Goal: Transaction & Acquisition: Purchase product/service

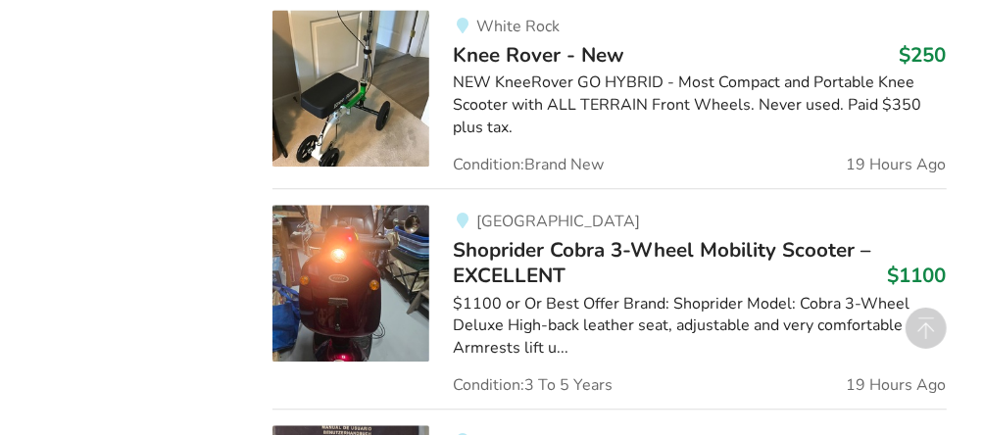
scroll to position [2156, 0]
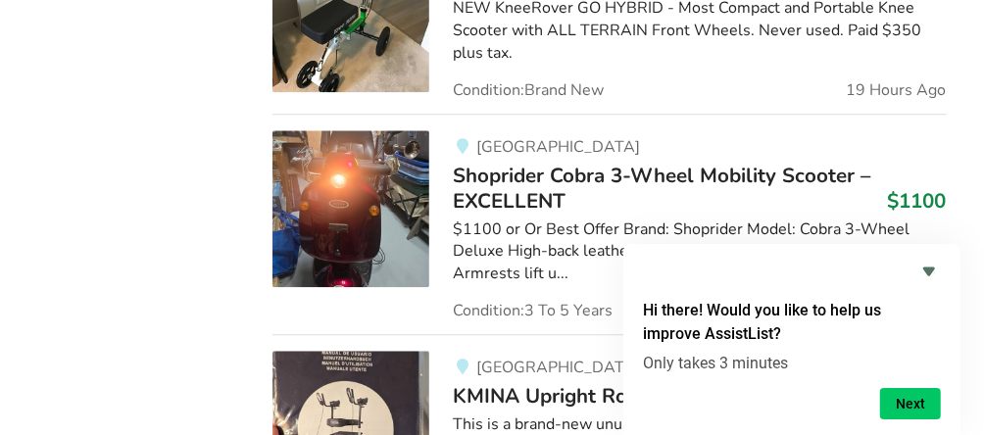
click at [502, 162] on span "Shoprider Cobra 3-Wheel Mobility Scooter – EXCELLENT" at bounding box center [661, 188] width 417 height 53
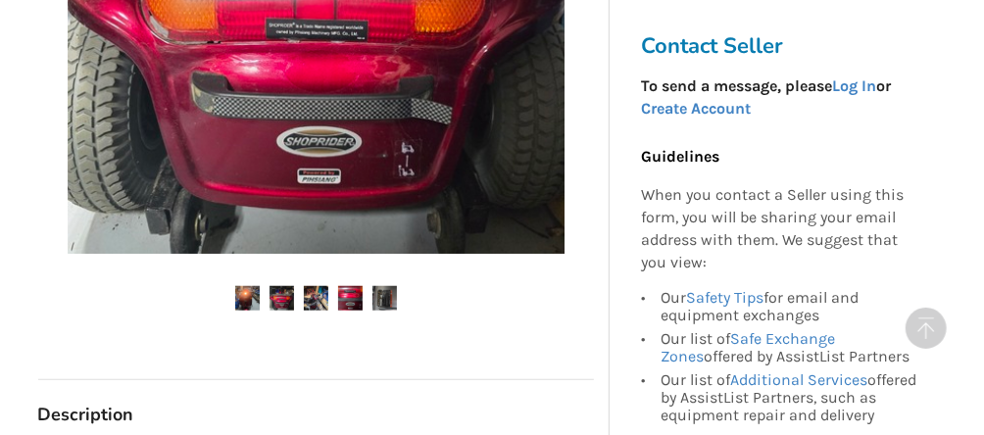
scroll to position [686, 0]
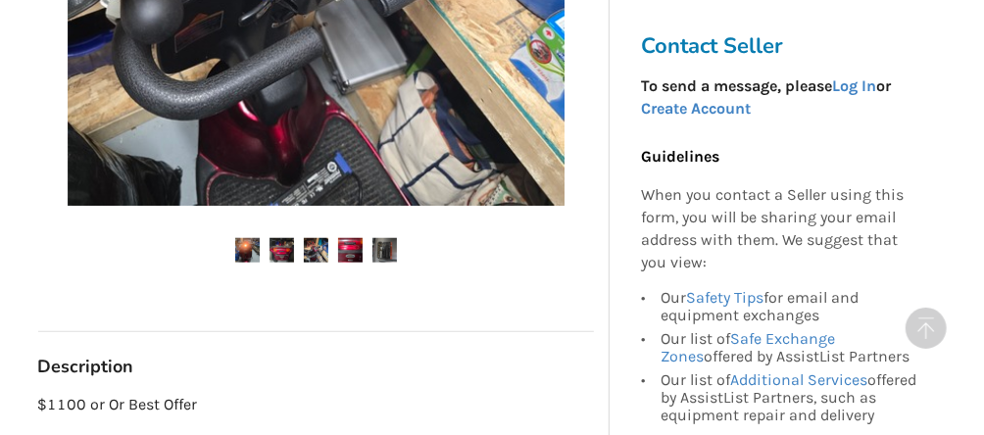
click at [330, 242] on ul at bounding box center [316, 251] width 556 height 26
click at [317, 250] on img at bounding box center [316, 250] width 24 height 24
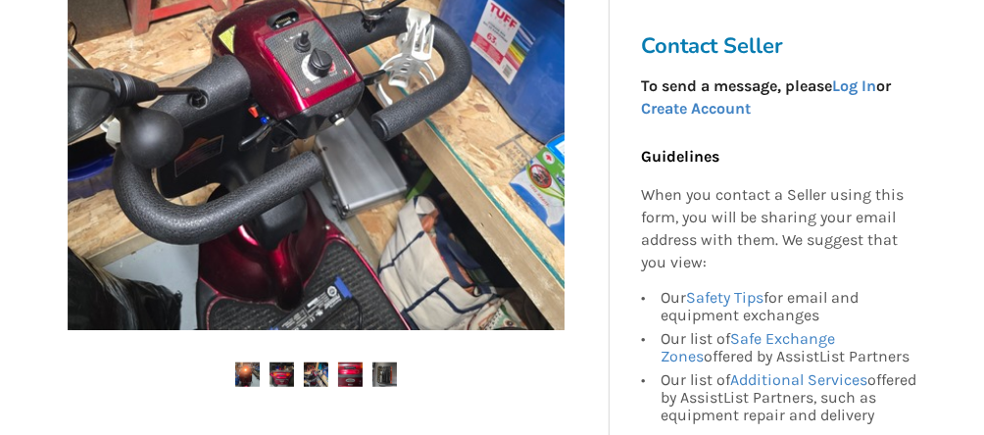
scroll to position [588, 0]
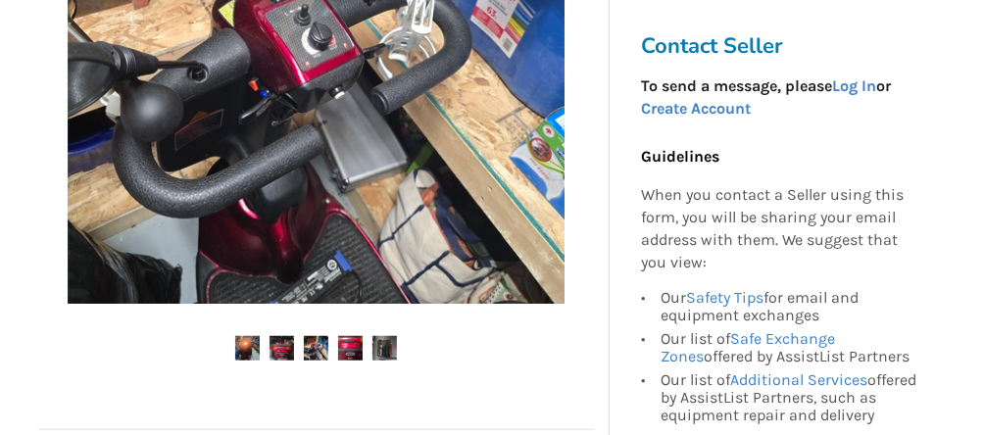
click at [357, 342] on img at bounding box center [350, 348] width 24 height 24
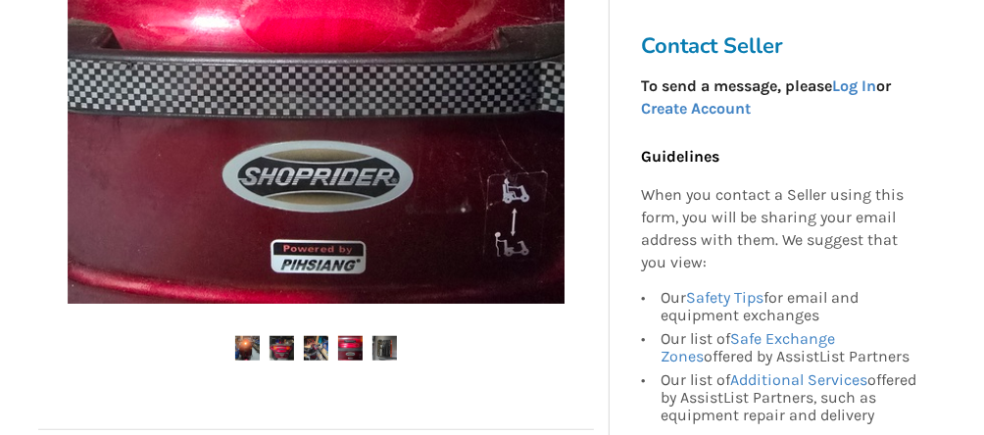
click at [383, 345] on img at bounding box center [384, 348] width 24 height 24
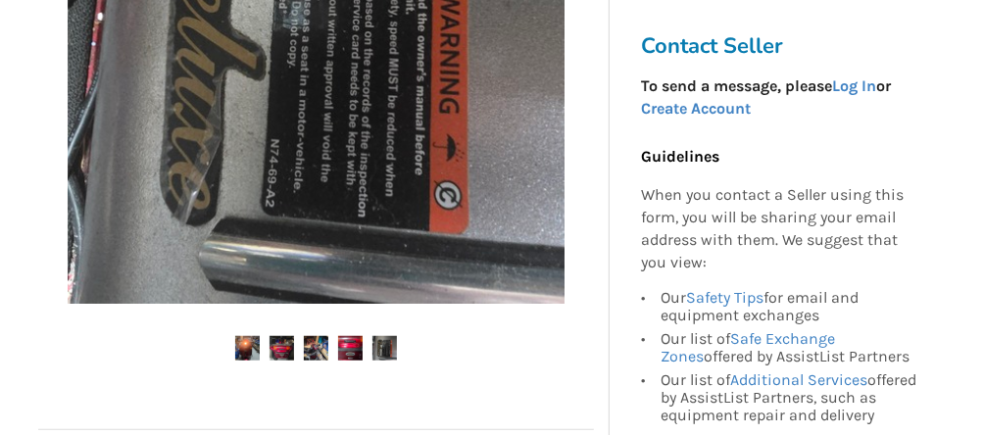
click at [248, 348] on img at bounding box center [247, 348] width 24 height 24
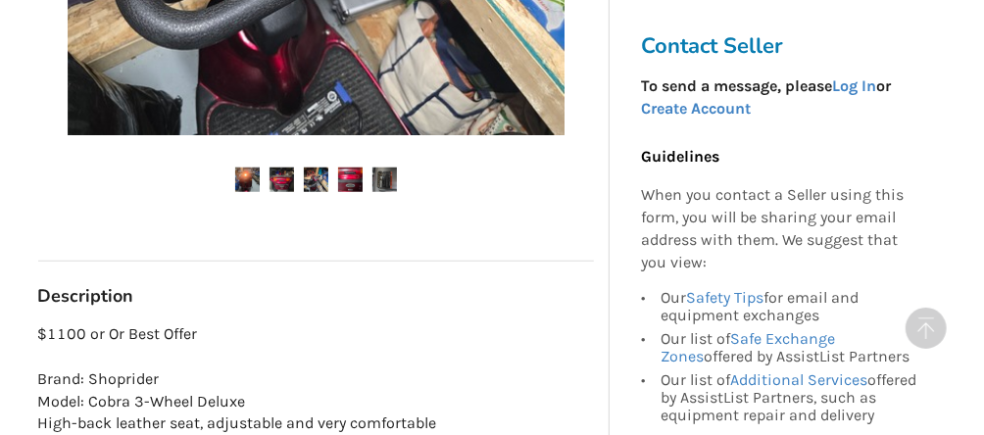
scroll to position [686, 0]
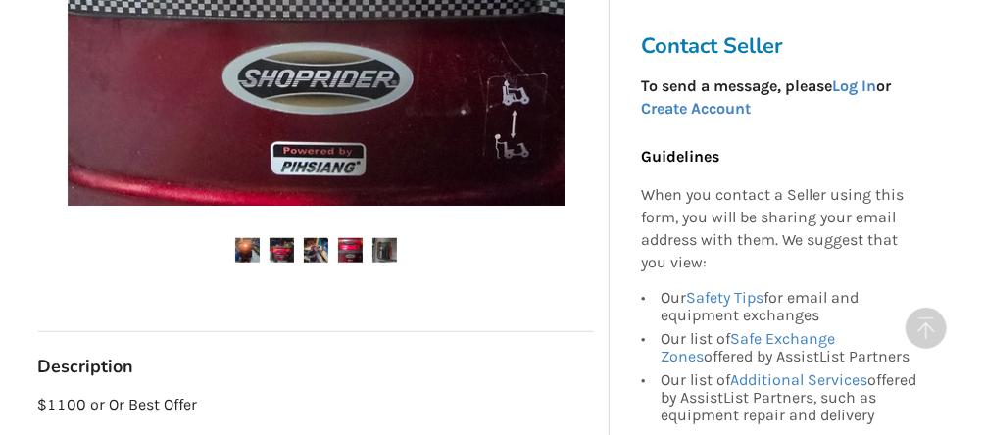
click at [678, 51] on h3 "Contact Seller" at bounding box center [786, 45] width 290 height 27
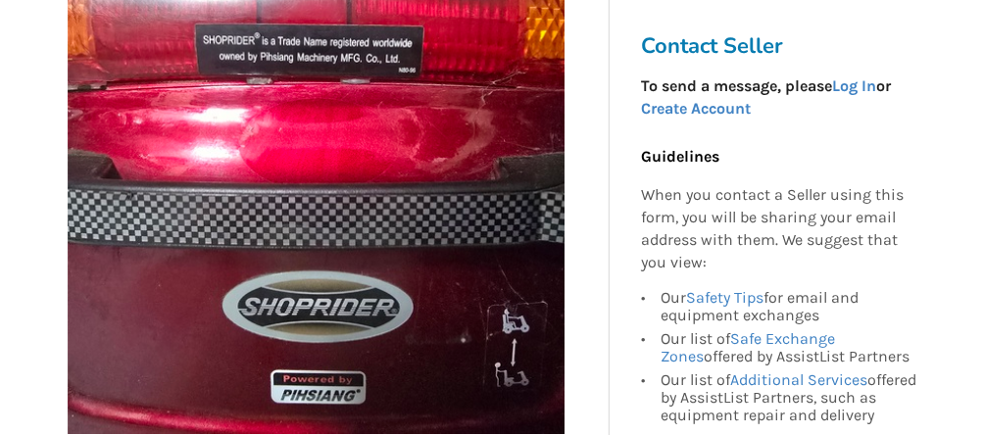
scroll to position [392, 0]
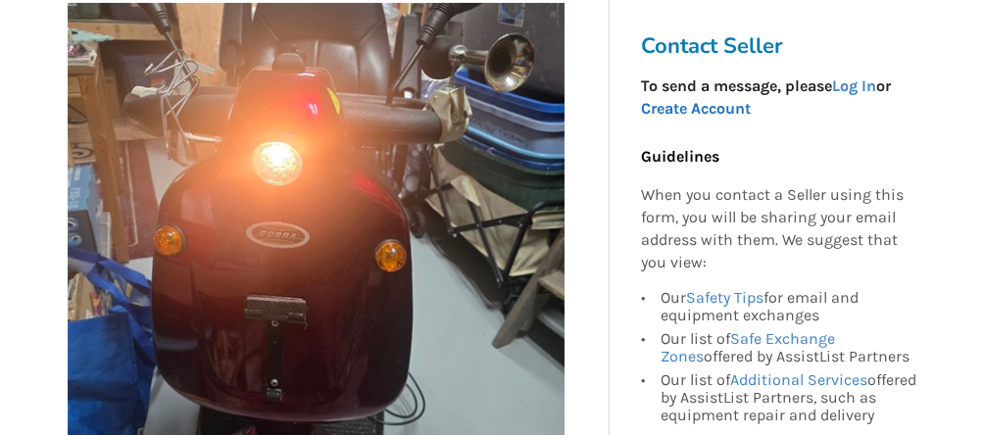
click at [714, 106] on link "Create Account" at bounding box center [696, 108] width 110 height 19
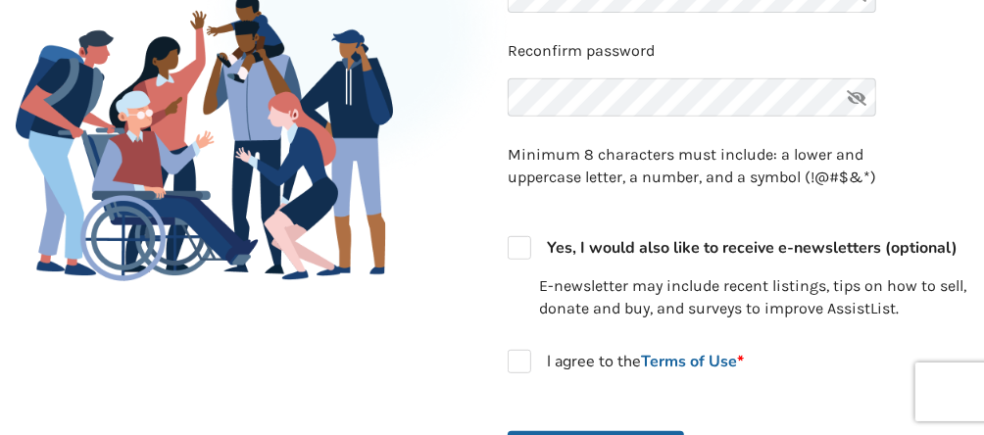
click at [857, 95] on icon at bounding box center [856, 97] width 39 height 38
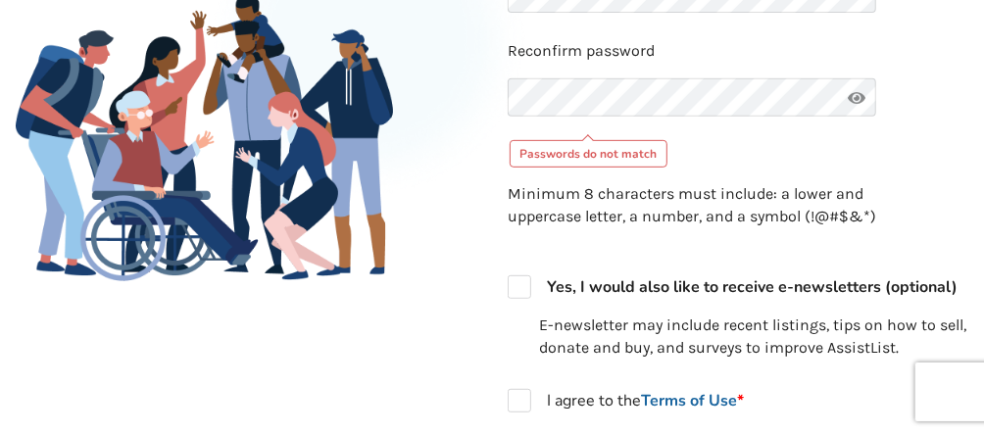
click at [857, 95] on icon at bounding box center [856, 97] width 39 height 38
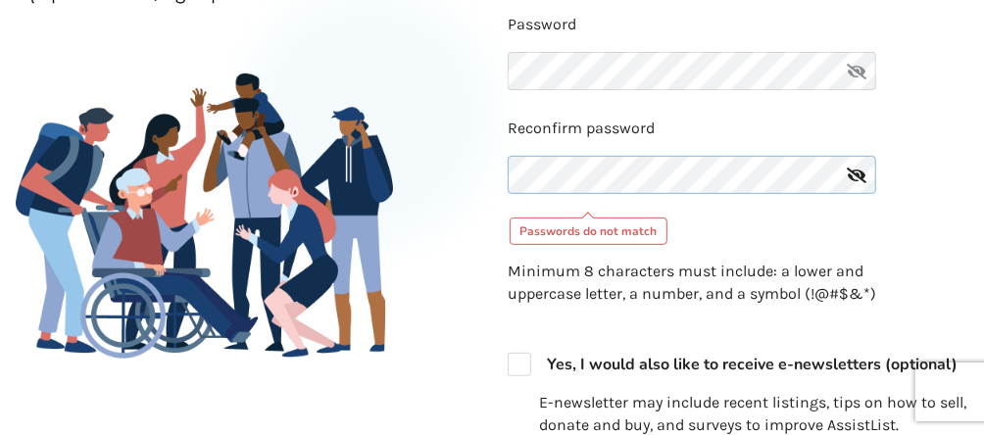
scroll to position [294, 0]
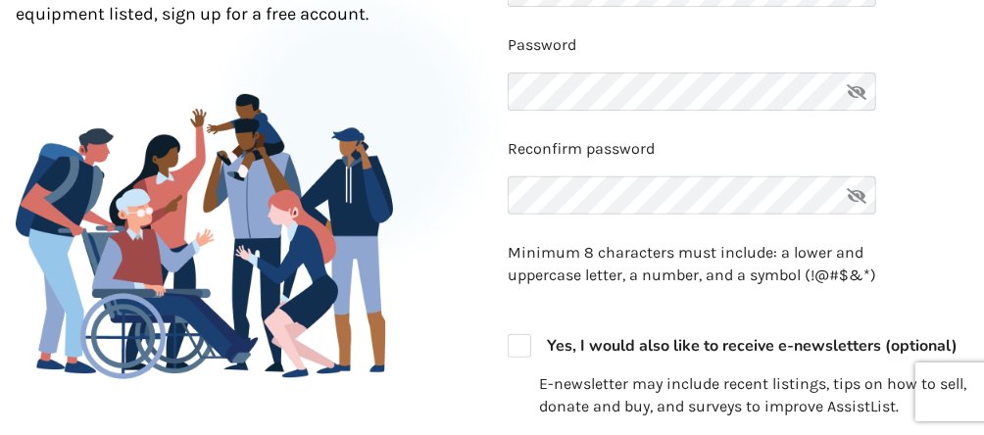
click at [857, 81] on icon at bounding box center [856, 92] width 39 height 38
click at [857, 82] on icon at bounding box center [856, 92] width 39 height 38
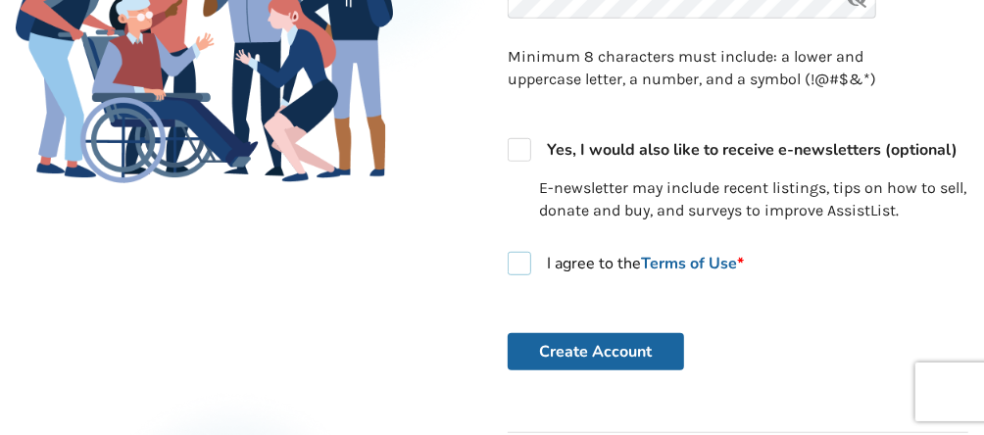
click at [523, 275] on label "I agree to the Terms of Use *" at bounding box center [626, 264] width 236 height 24
checkbox input "true"
click at [525, 162] on label "Yes, I would also like to receive e-newsletters (optional)" at bounding box center [733, 150] width 450 height 24
checkbox input "true"
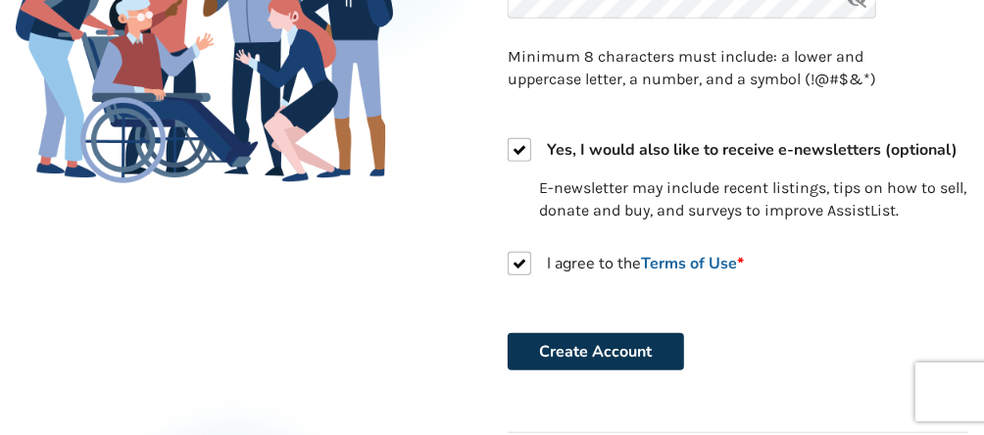
click at [567, 370] on button "Create Account" at bounding box center [596, 351] width 176 height 37
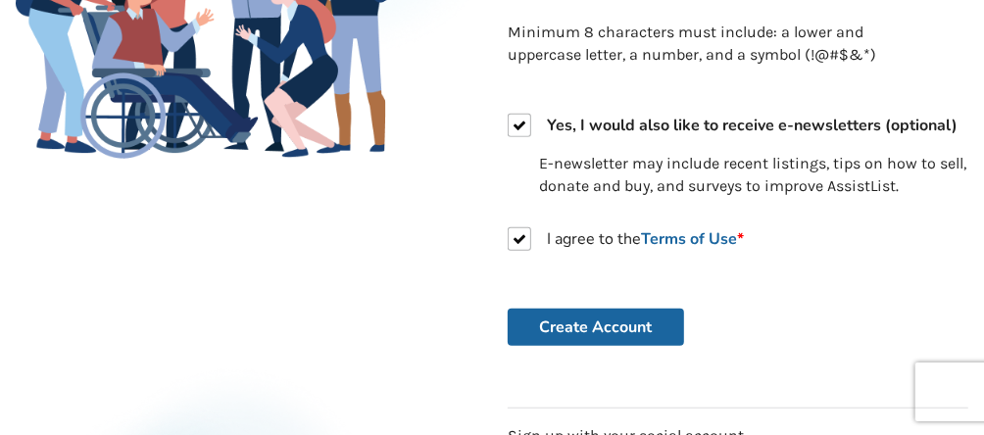
scroll to position [588, 0]
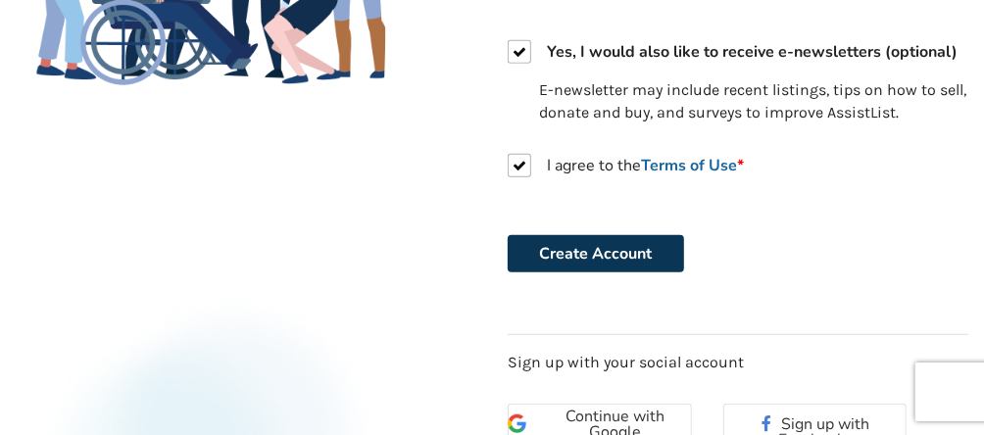
click at [565, 272] on button "Create Account" at bounding box center [596, 253] width 176 height 37
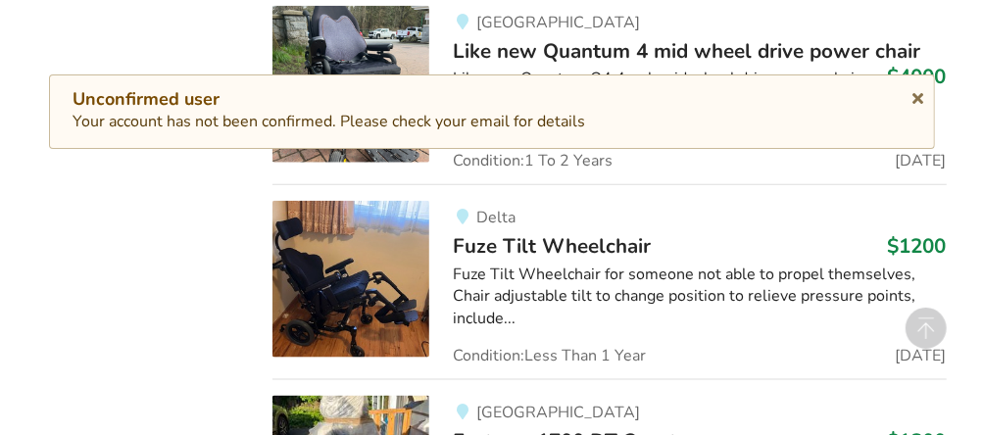
scroll to position [4704, 0]
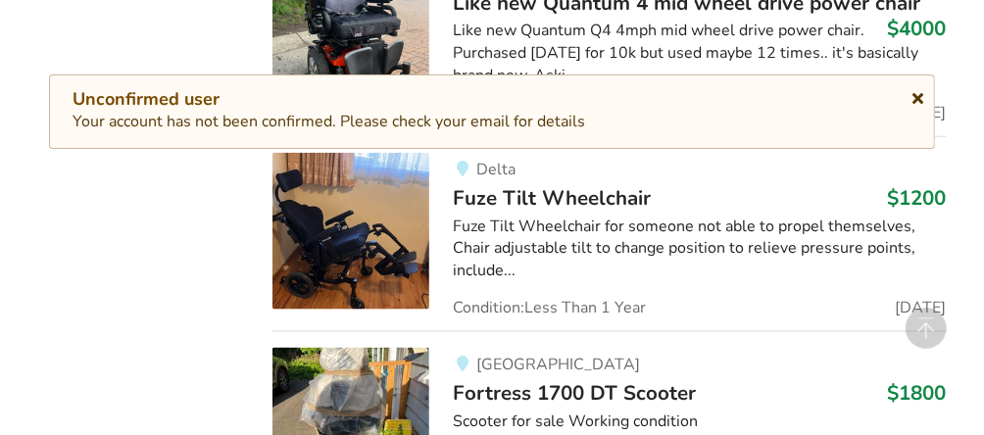
click at [922, 90] on icon at bounding box center [917, 95] width 19 height 16
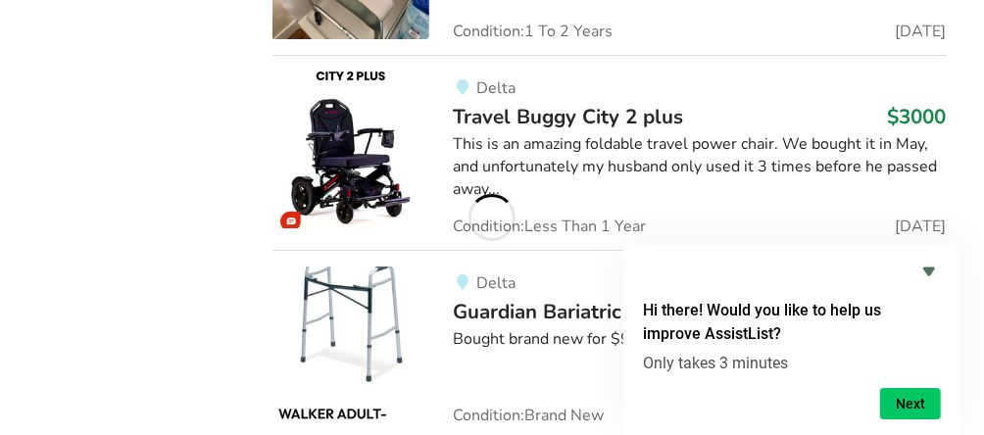
scroll to position [24451, 0]
